Goal: Task Accomplishment & Management: Use online tool/utility

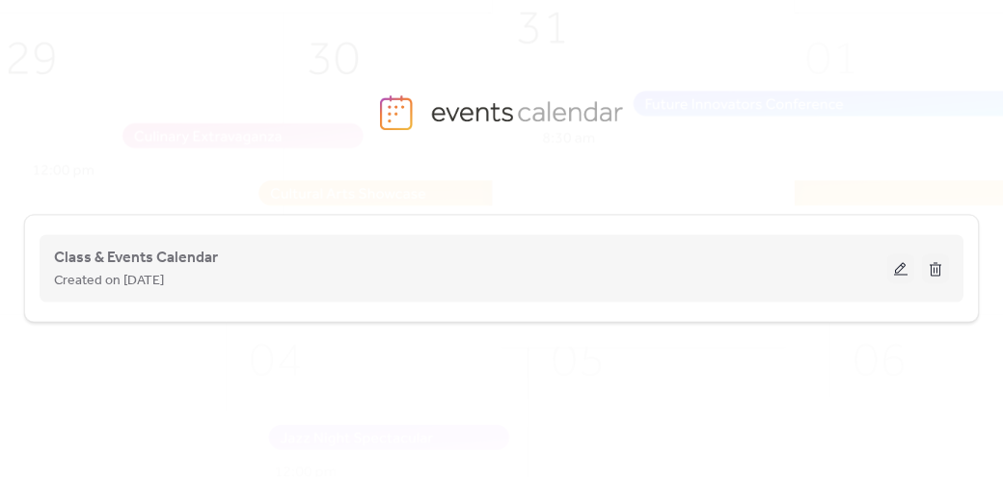
click at [895, 270] on button at bounding box center [900, 269] width 27 height 29
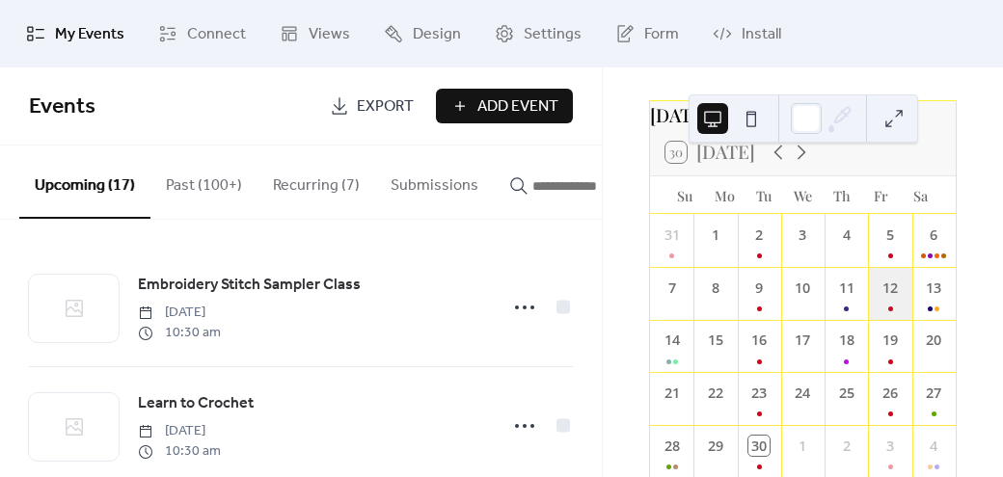
scroll to position [67, 0]
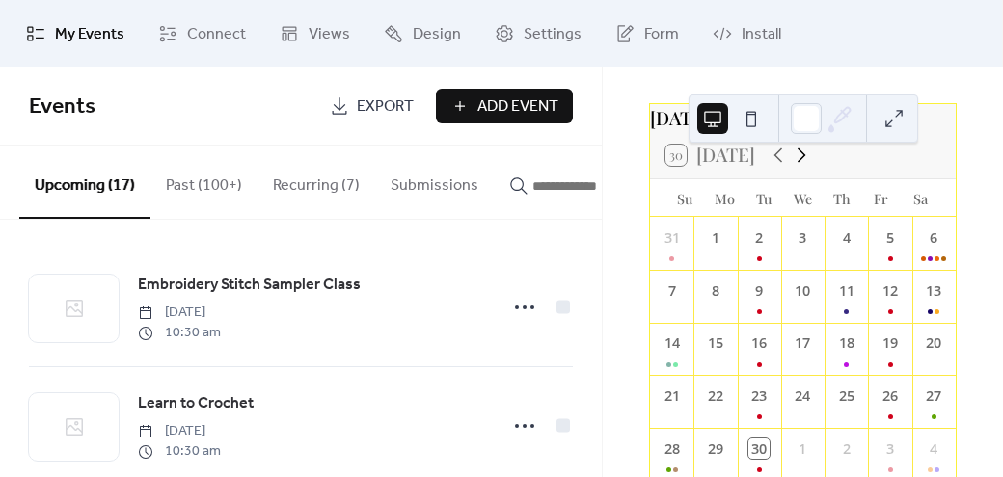
click at [802, 167] on icon at bounding box center [801, 155] width 23 height 23
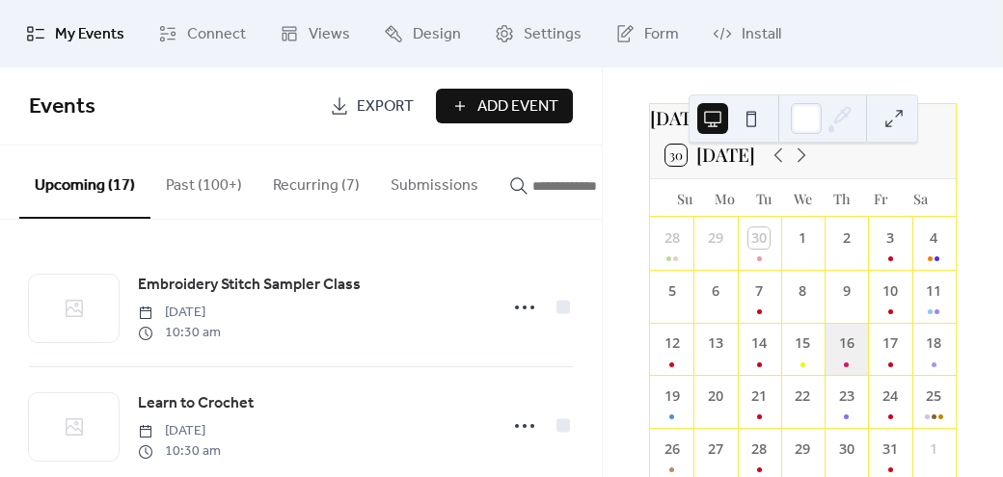
click at [832, 361] on div "16" at bounding box center [845, 349] width 43 height 53
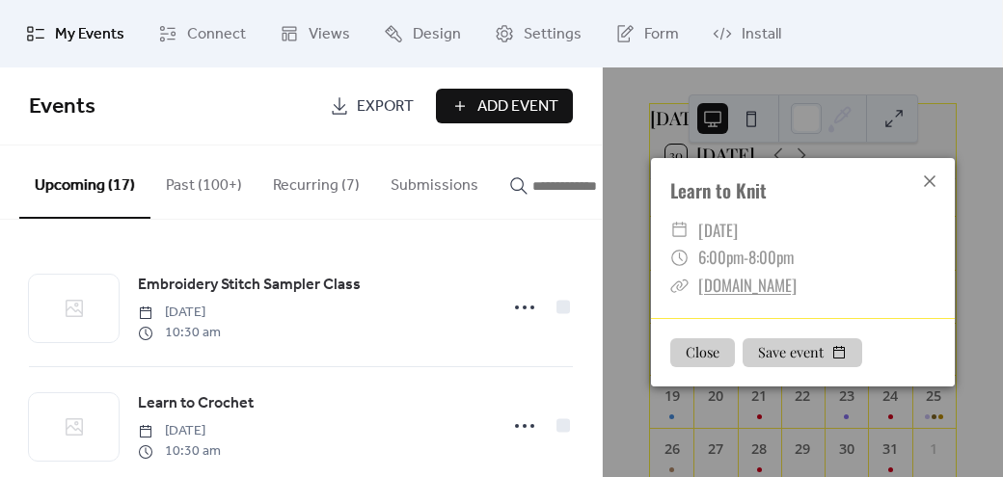
click at [929, 180] on icon at bounding box center [930, 181] width 12 height 12
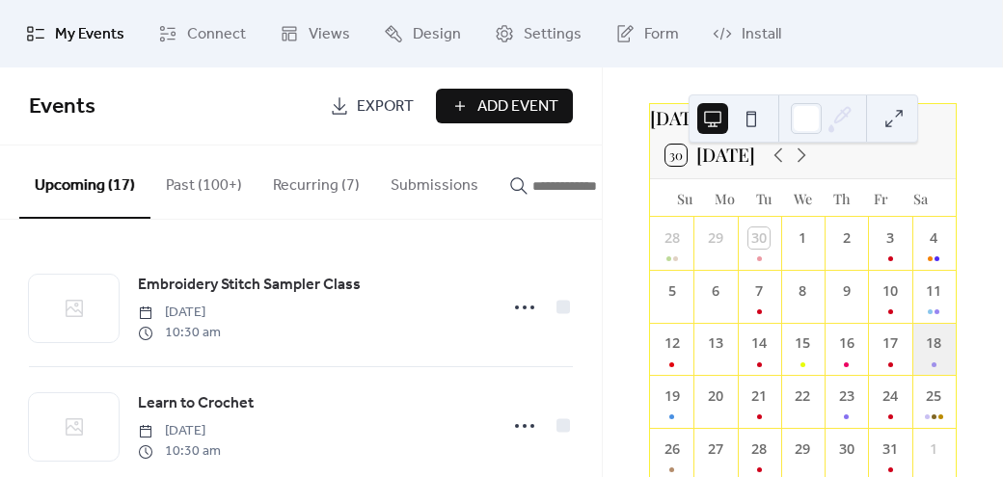
click at [912, 362] on div "18" at bounding box center [933, 349] width 43 height 53
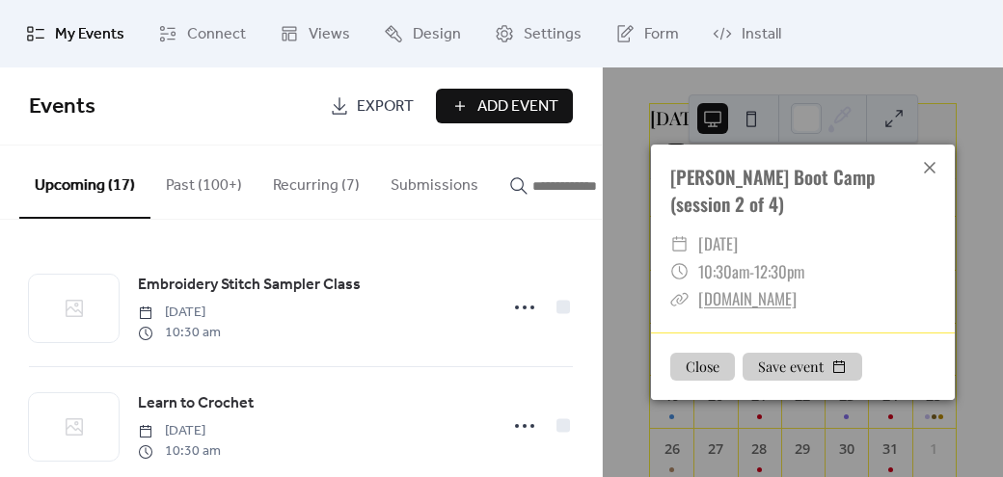
click at [932, 160] on icon at bounding box center [929, 167] width 23 height 23
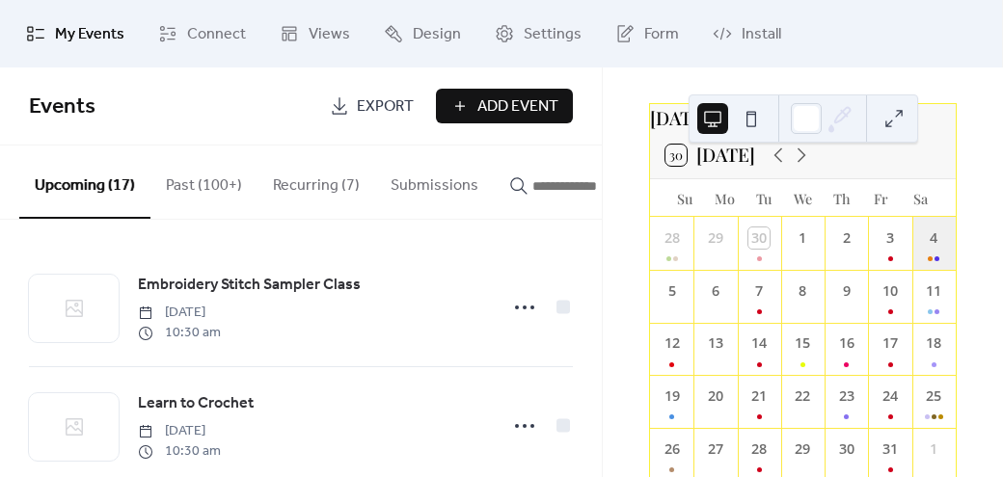
click at [921, 254] on div "4" at bounding box center [933, 243] width 43 height 53
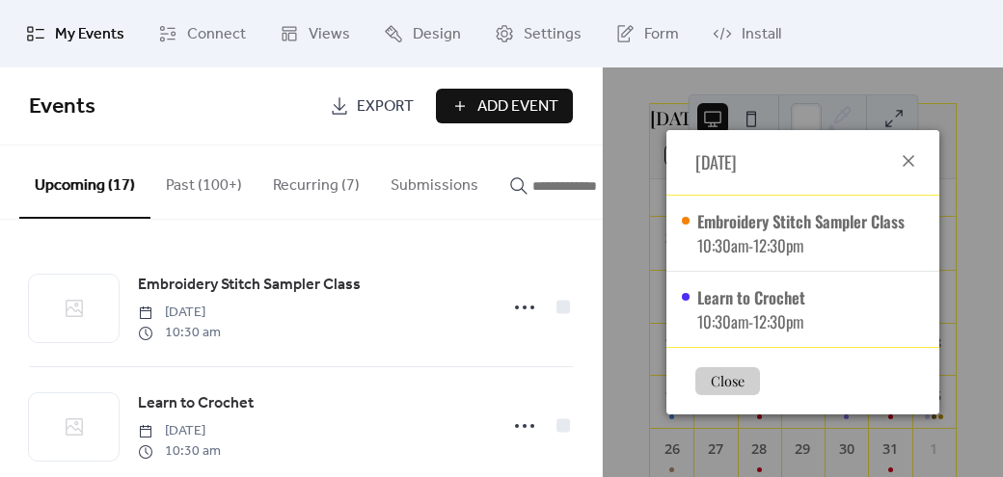
click at [911, 162] on icon at bounding box center [908, 160] width 23 height 23
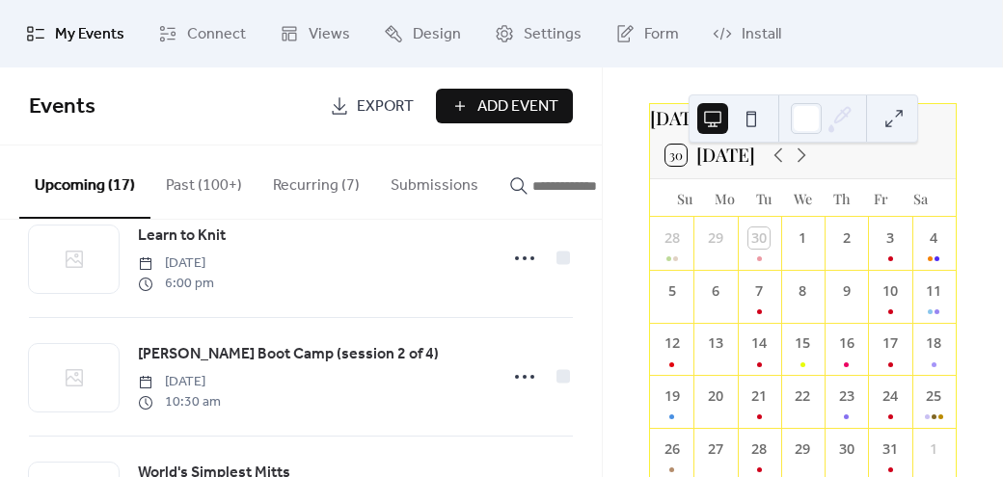
scroll to position [762, 0]
